Goal: Check status: Check status

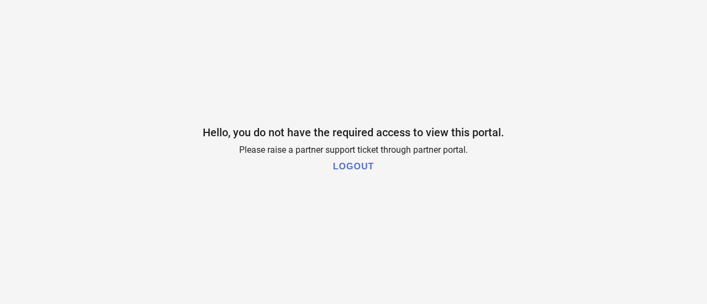
click at [372, 162] on h1 "LOGOUT" at bounding box center [353, 167] width 41 height 10
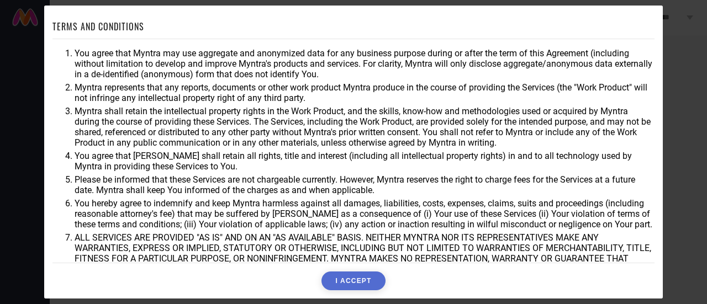
click at [368, 284] on button "I ACCEPT" at bounding box center [353, 281] width 64 height 19
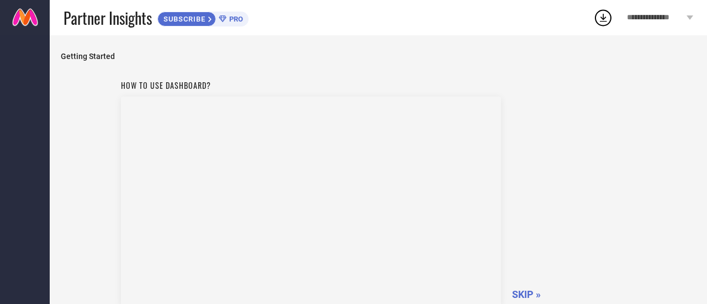
click at [532, 293] on span "SKIP »" at bounding box center [526, 295] width 29 height 12
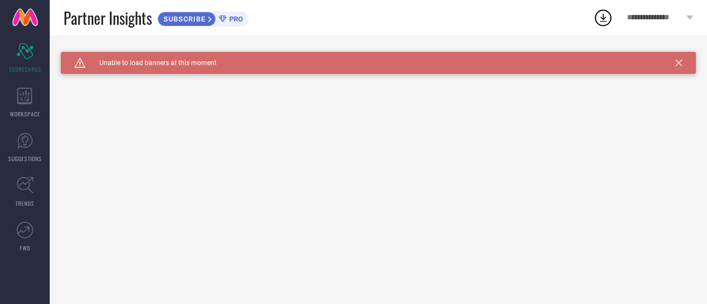
click at [680, 61] on icon at bounding box center [678, 63] width 7 height 7
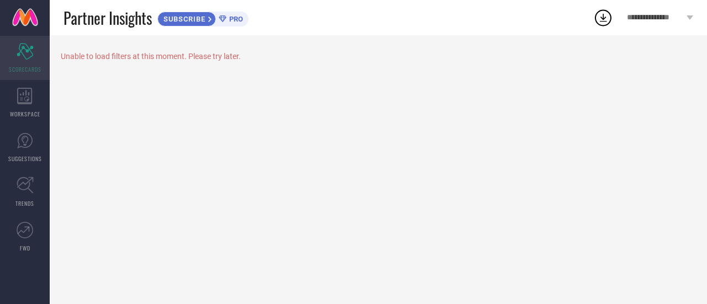
click at [32, 57] on icon "Scorecard" at bounding box center [25, 51] width 17 height 17
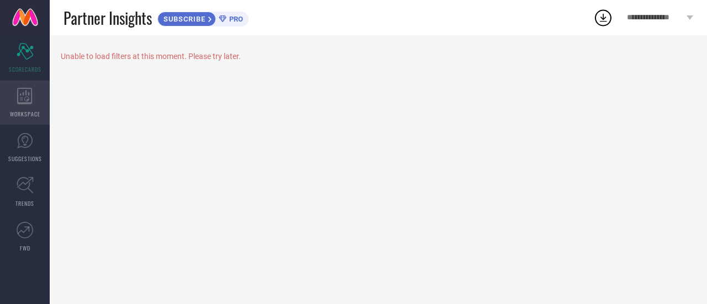
click at [29, 106] on div "WORKSPACE" at bounding box center [25, 103] width 50 height 44
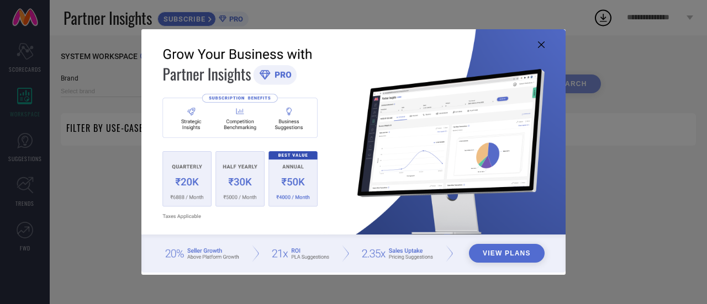
type input "1 STOP FASHION"
type input "All"
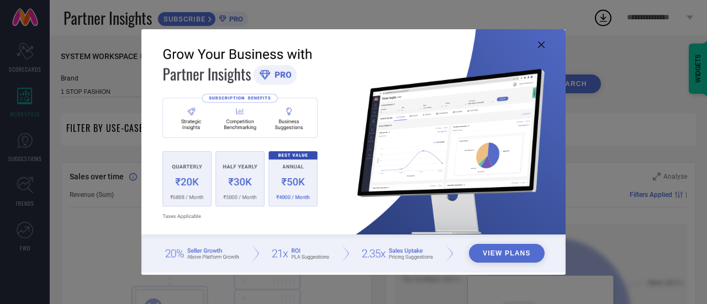
click at [542, 43] on icon at bounding box center [541, 44] width 7 height 7
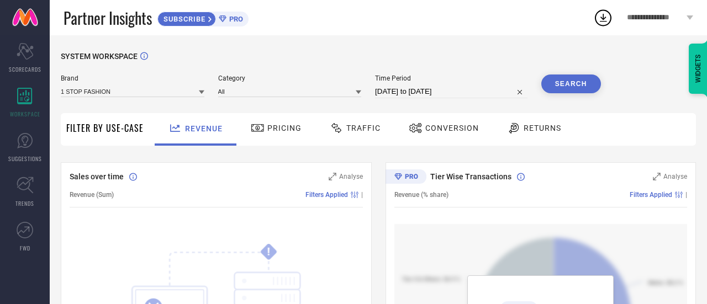
click at [469, 96] on input "29-08-2025 to 28-09-2025" at bounding box center [451, 91] width 152 height 13
select select "7"
select select "2025"
select select "8"
select select "2025"
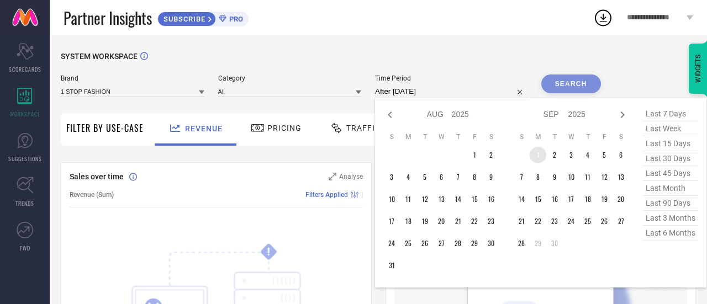
click at [539, 156] on td "1" at bounding box center [538, 155] width 17 height 17
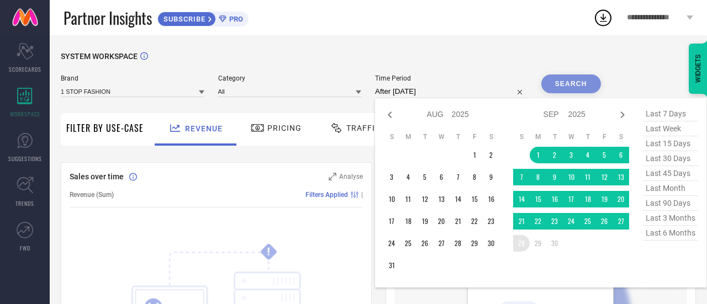
type input "01-09-2025 to 28-09-2025"
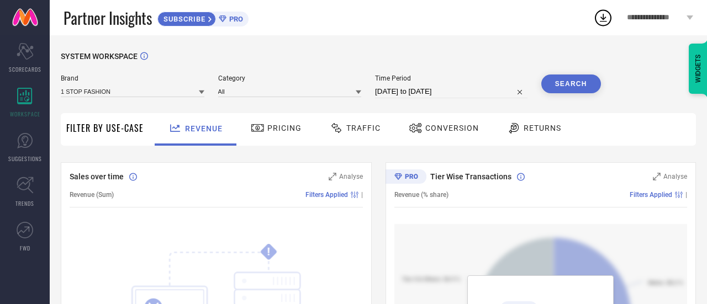
click at [569, 76] on button "Search" at bounding box center [571, 84] width 60 height 19
click at [287, 134] on div "Pricing" at bounding box center [276, 128] width 56 height 19
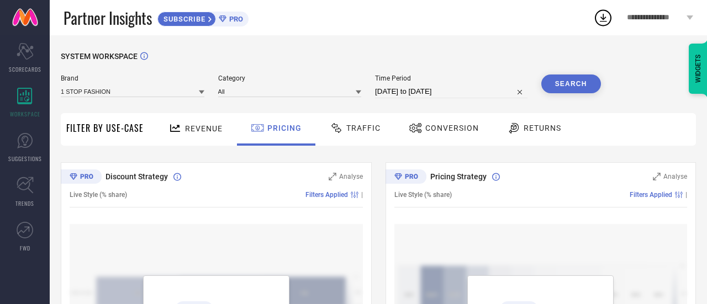
click at [363, 135] on div "Traffic" at bounding box center [355, 128] width 56 height 19
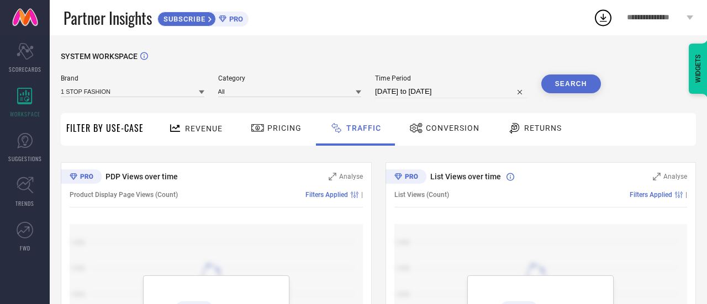
click at [430, 131] on span "Conversion" at bounding box center [453, 128] width 54 height 9
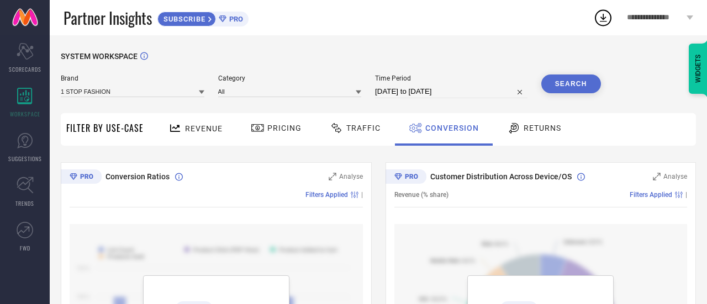
click at [559, 130] on div "Returns" at bounding box center [534, 128] width 60 height 19
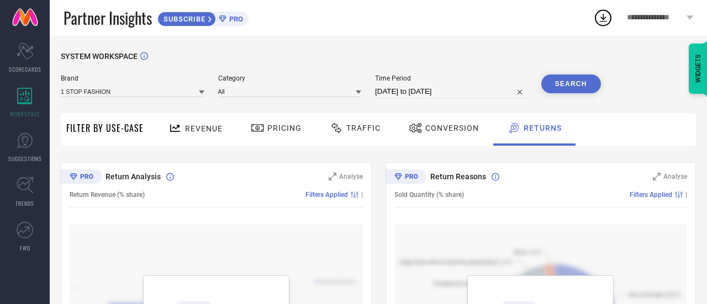
click at [467, 125] on span "Conversion" at bounding box center [452, 128] width 54 height 9
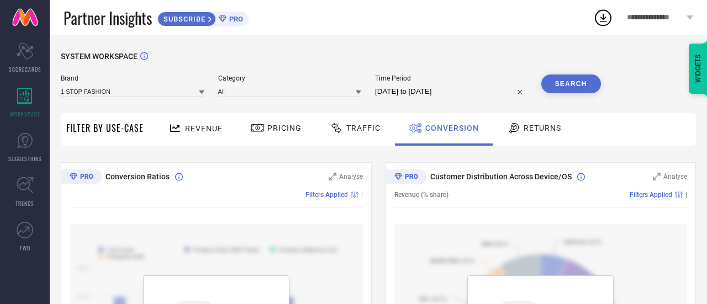
click at [370, 131] on span "Traffic" at bounding box center [363, 128] width 34 height 9
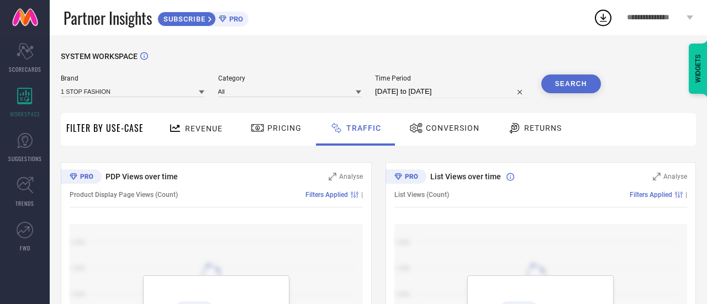
click at [233, 134] on div "Revenue" at bounding box center [196, 129] width 82 height 33
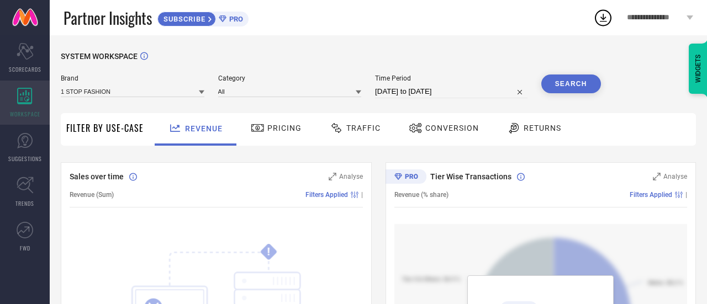
click at [11, 91] on div "WORKSPACE" at bounding box center [25, 103] width 50 height 44
click at [17, 97] on div "WORKSPACE" at bounding box center [25, 103] width 50 height 44
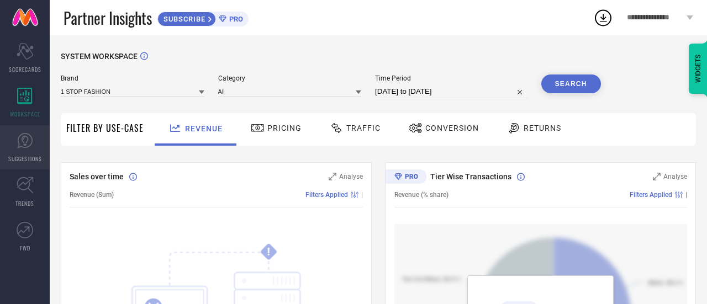
click at [18, 155] on span "SUGGESTIONS" at bounding box center [25, 159] width 34 height 8
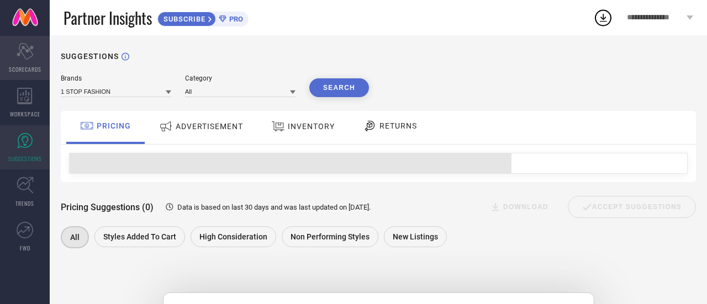
click at [23, 75] on div "Scorecard SCORECARDS" at bounding box center [25, 58] width 50 height 44
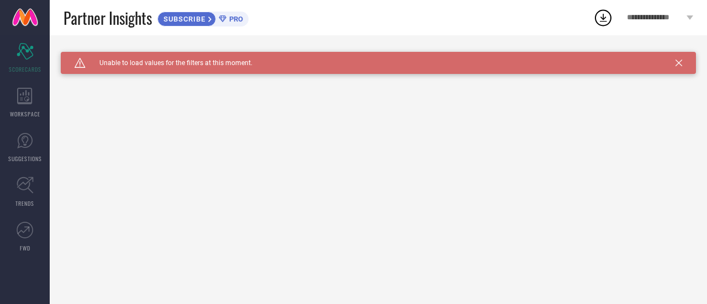
click at [677, 60] on icon at bounding box center [678, 63] width 7 height 7
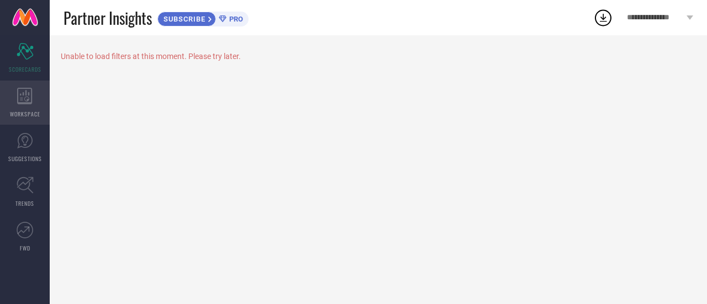
click at [28, 97] on icon at bounding box center [24, 96] width 15 height 17
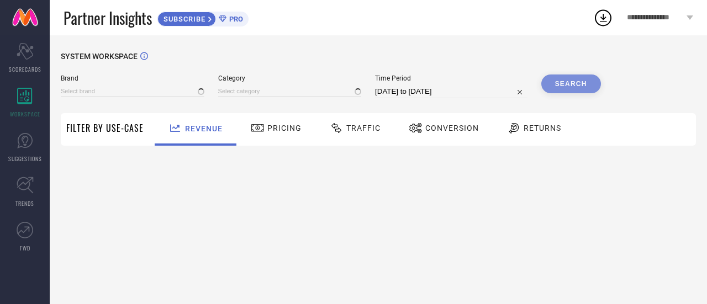
type input "1 STOP FASHION"
type input "All"
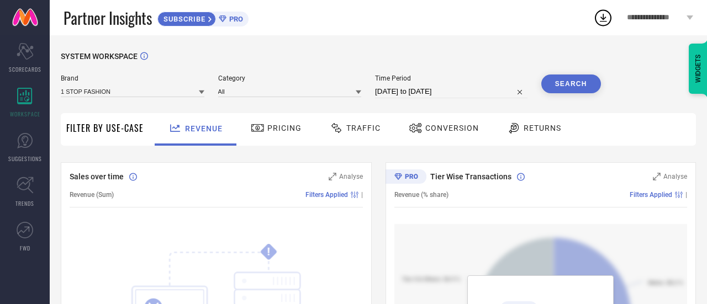
click at [304, 140] on div "Pricing" at bounding box center [276, 129] width 78 height 33
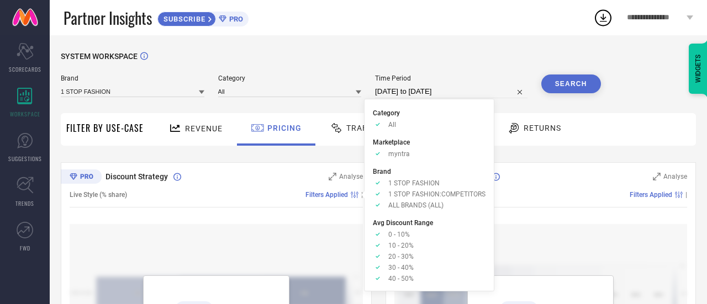
click at [353, 134] on div "Traffic" at bounding box center [355, 128] width 56 height 19
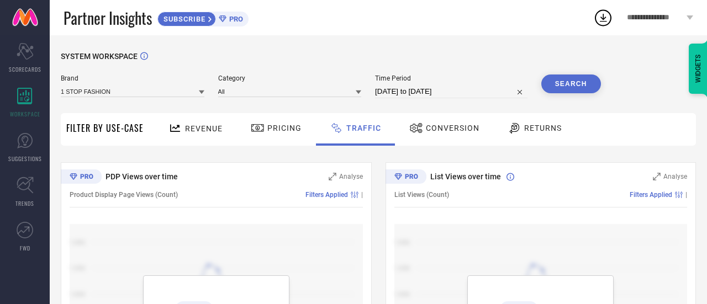
click at [462, 139] on div "Conversion" at bounding box center [444, 129] width 98 height 33
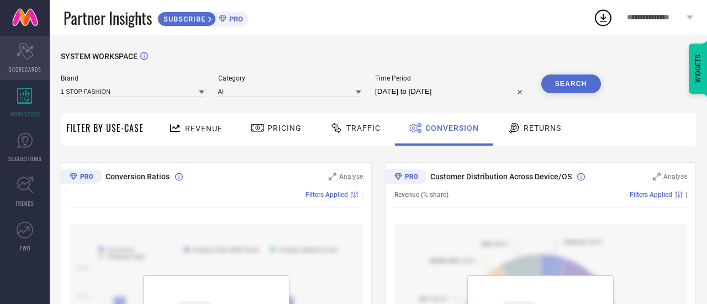
click at [24, 69] on span "SCORECARDS" at bounding box center [25, 69] width 33 height 8
